Goal: Information Seeking & Learning: Understand process/instructions

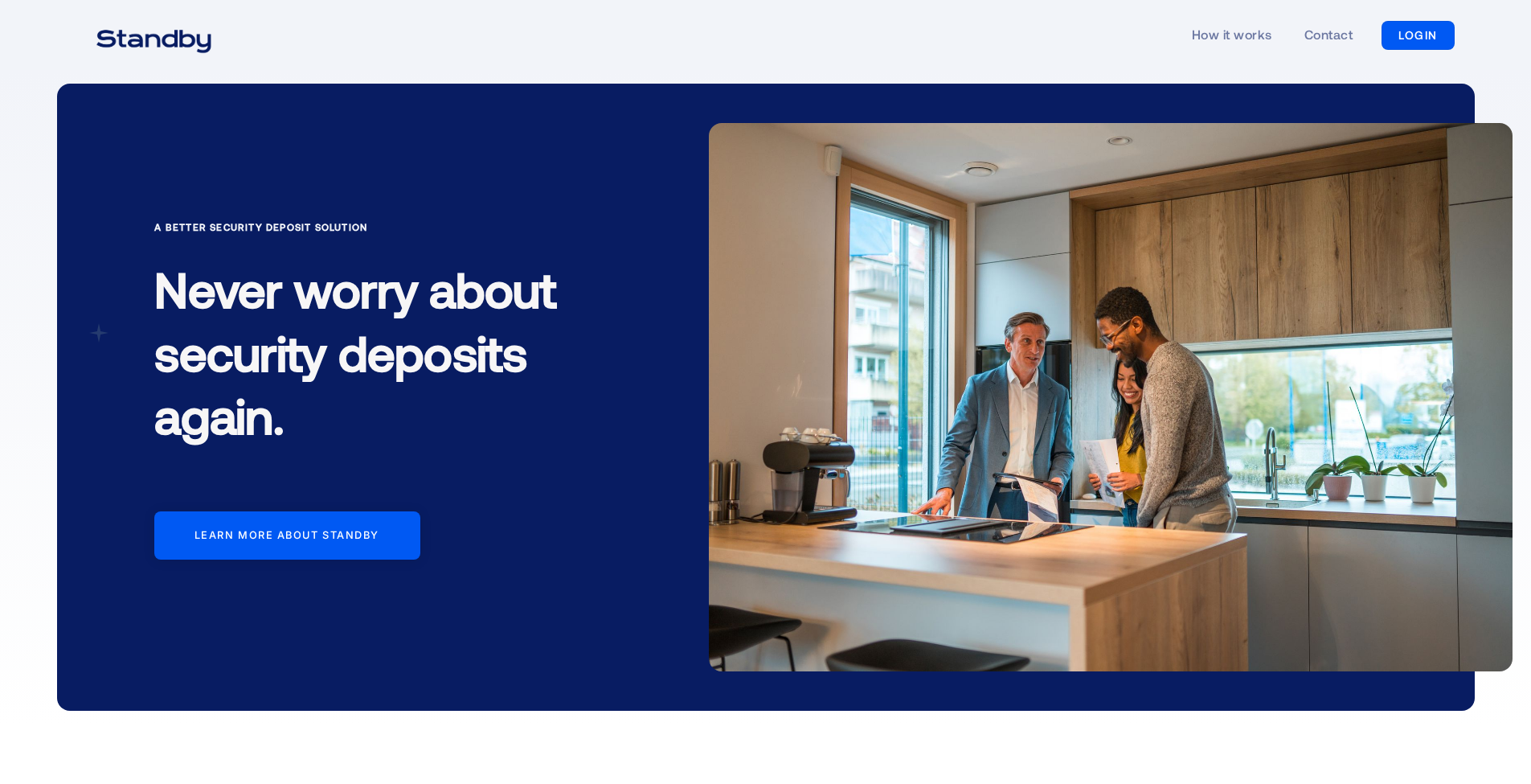
click at [680, 366] on div "A Better Security Deposit Solution Never worry about security deposits again. L…" at bounding box center [425, 429] width 567 height 421
click at [655, 397] on div "A Better Security Deposit Solution Never worry about security deposits again. L…" at bounding box center [425, 429] width 567 height 421
click at [650, 448] on div "A Better Security Deposit Solution Never worry about security deposits again. L…" at bounding box center [425, 429] width 567 height 421
click at [646, 521] on div "A Better Security Deposit Solution Never worry about security deposits again. L…" at bounding box center [425, 429] width 567 height 421
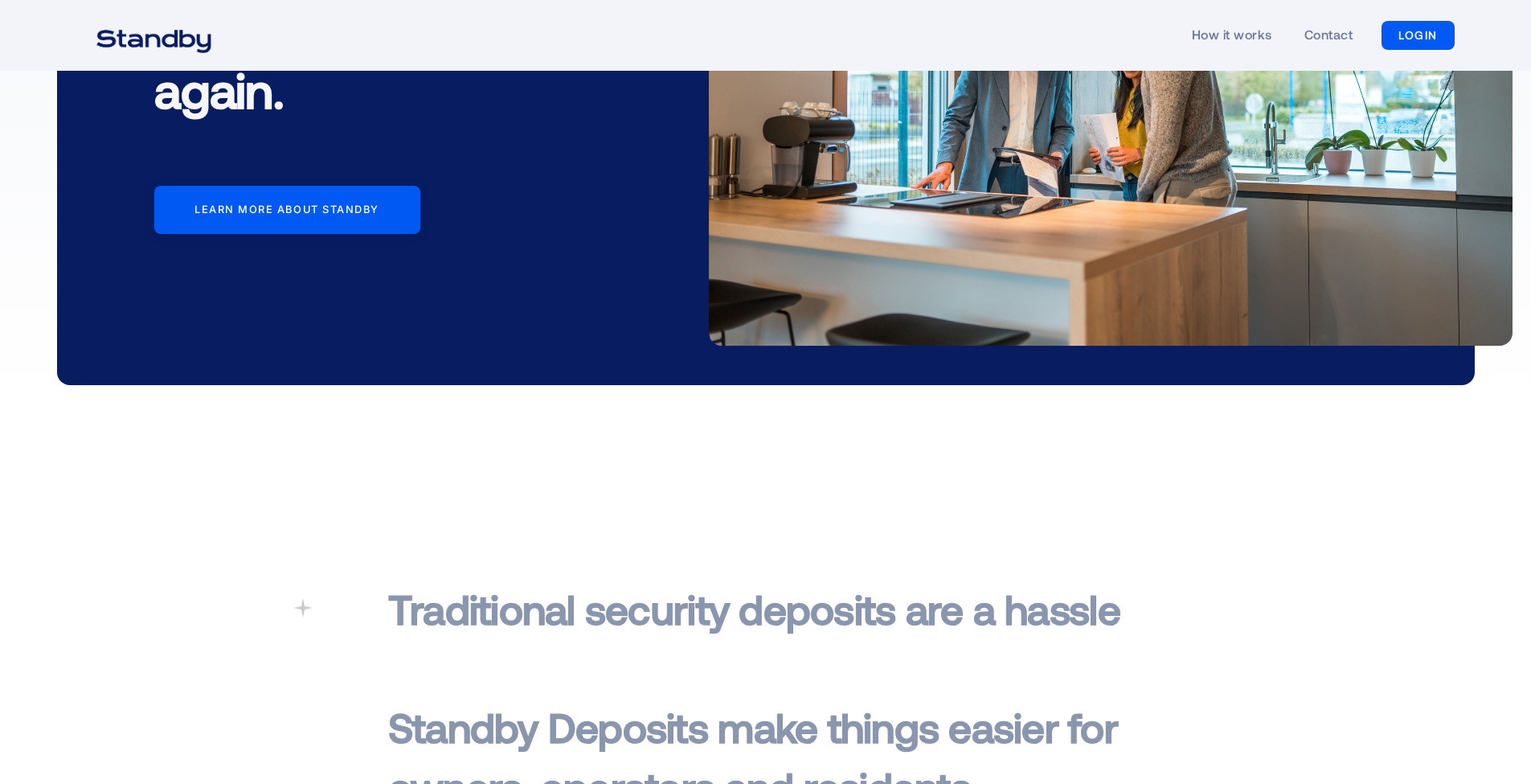
scroll to position [487, 0]
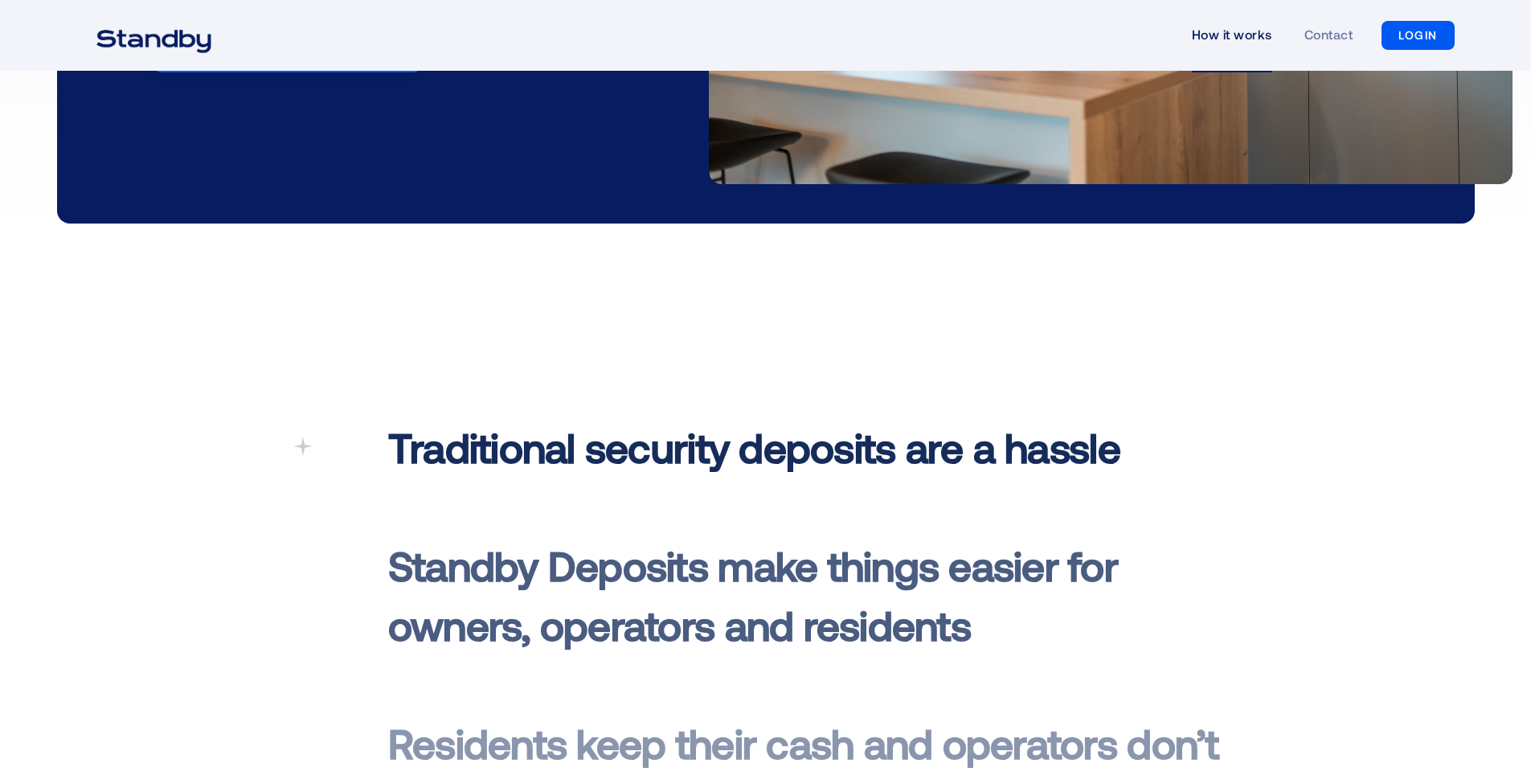
click at [1200, 34] on link "How it works" at bounding box center [1232, 35] width 80 height 74
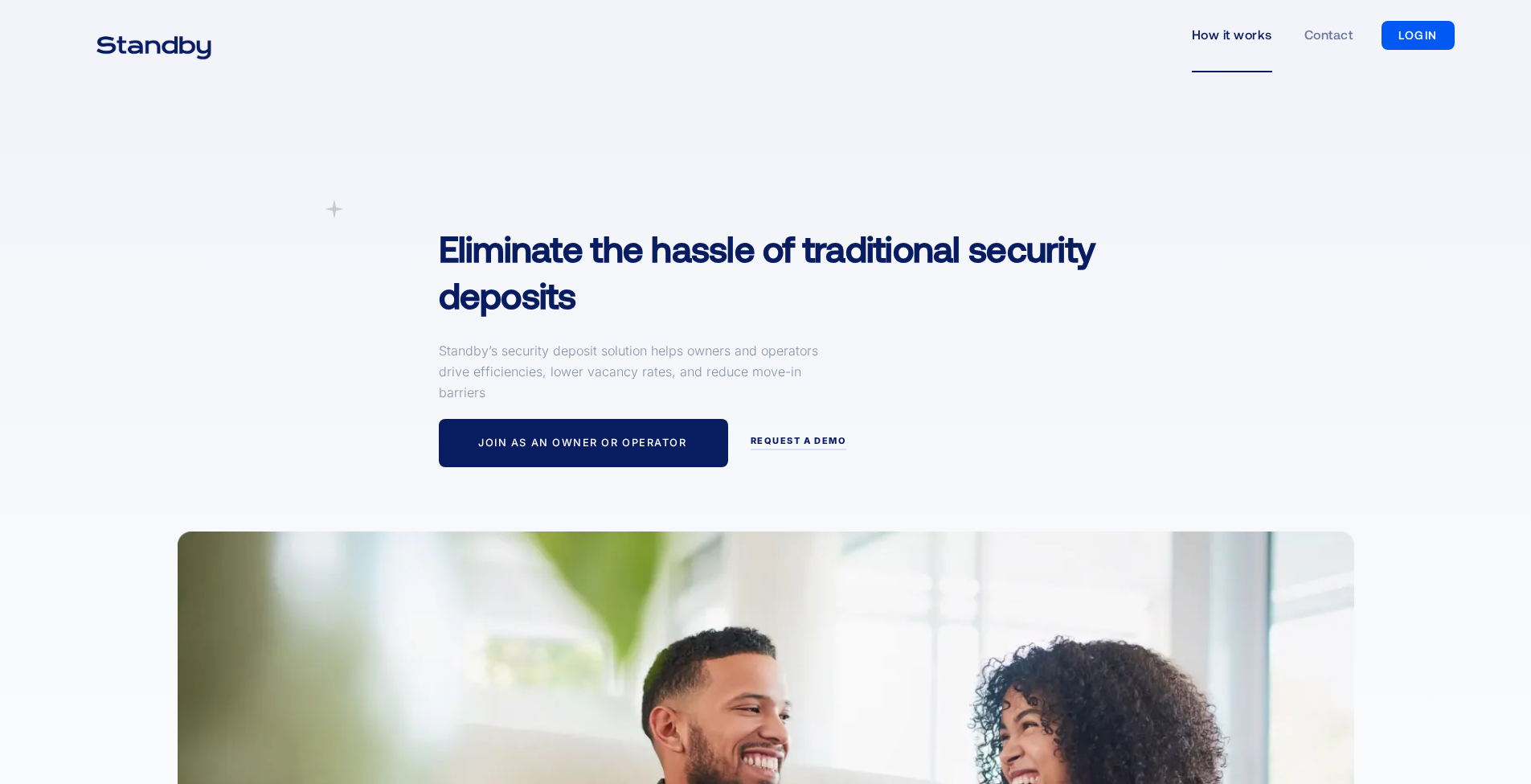
click at [145, 356] on div "A simpler Deposit Solution Eliminate the hassle of traditional security deposit…" at bounding box center [766, 637] width 1531 height 1134
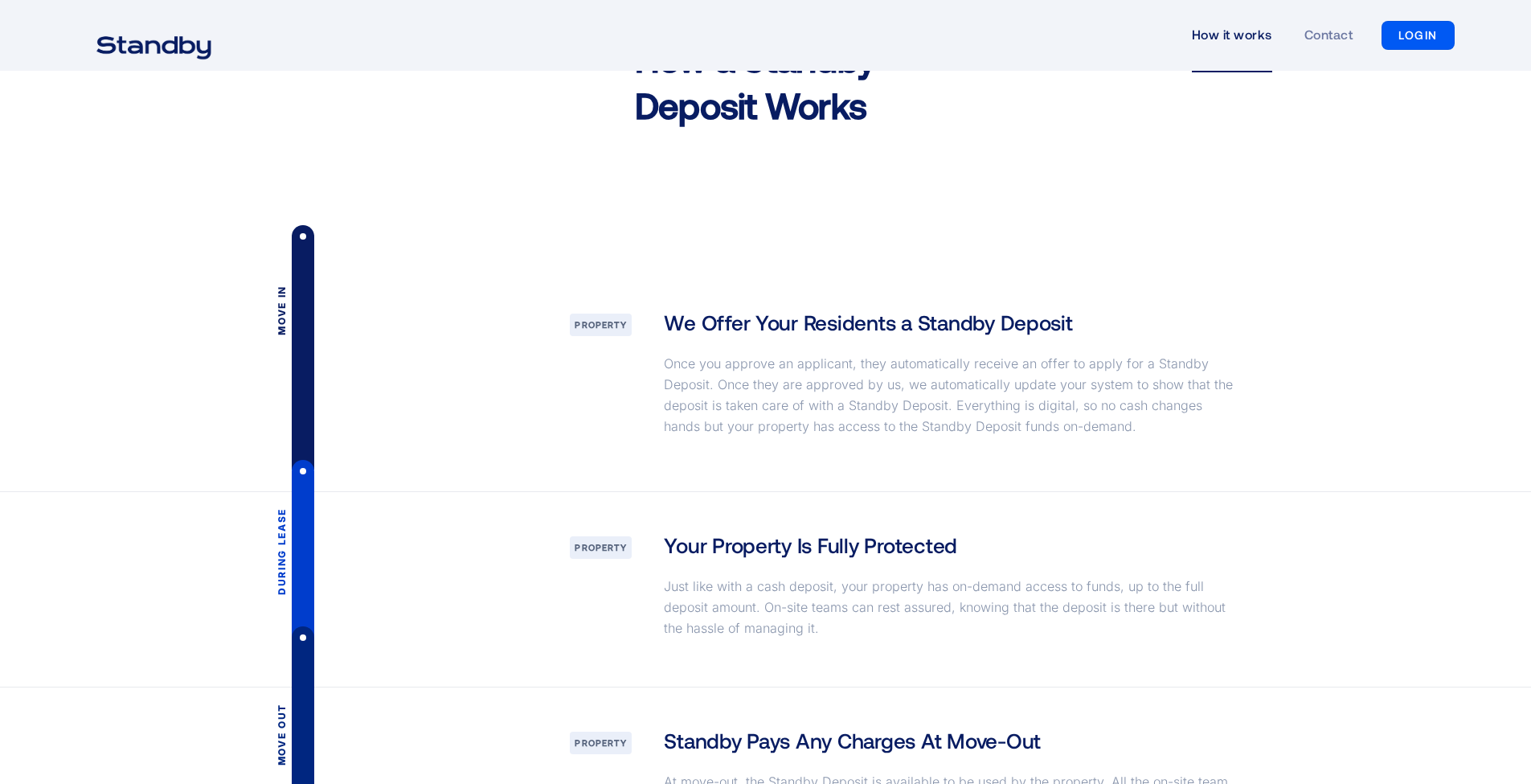
scroll to position [2262, 0]
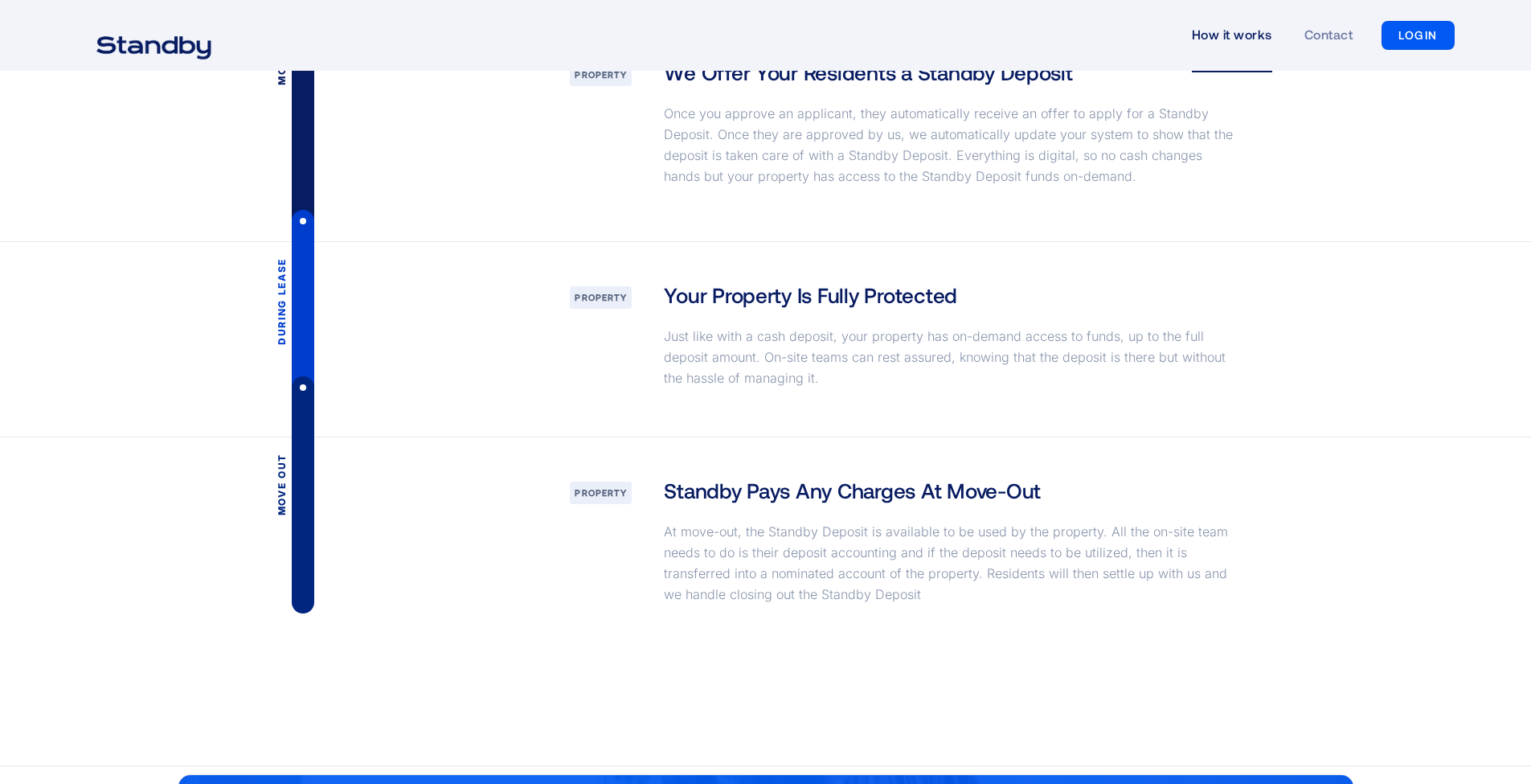
click at [156, 315] on div "During lease Property Your Property Is Fully Protected Just like with a cash de…" at bounding box center [766, 339] width 1531 height 195
click at [156, 318] on div "During lease Property Your Property Is Fully Protected Just like with a cash de…" at bounding box center [766, 339] width 1222 height 194
click at [118, 325] on div "During lease Property Your Property Is Fully Protected Just like with a cash de…" at bounding box center [766, 339] width 1531 height 195
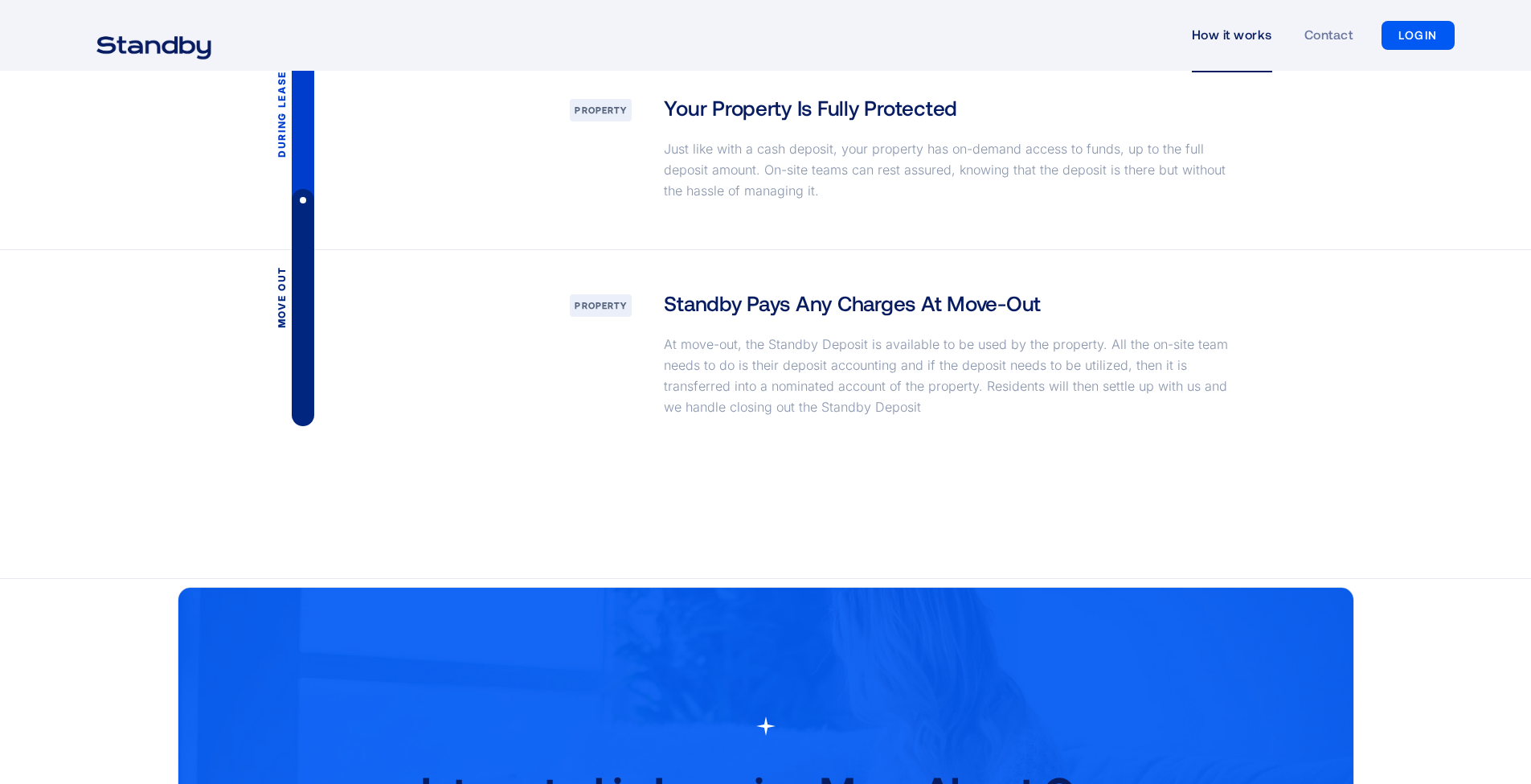
scroll to position [2595, 0]
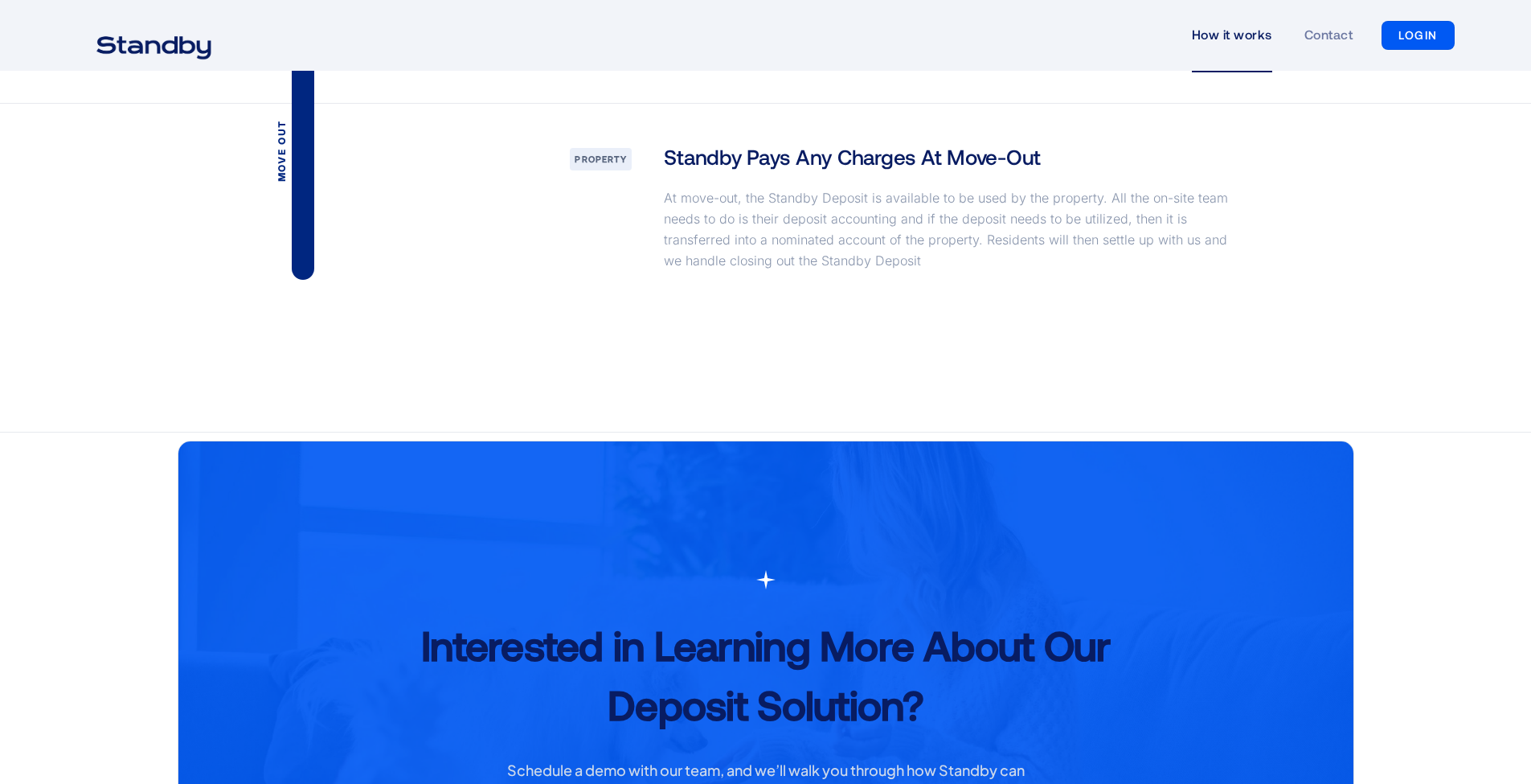
click at [129, 174] on div "Move out property Standby Pays Any Charges At Move-Out At move-out, the Standby…" at bounding box center [766, 268] width 1531 height 329
click at [133, 179] on div "Move out property Standby Pays Any Charges At Move-Out At move-out, the Standby…" at bounding box center [766, 268] width 1531 height 329
